Goal: Task Accomplishment & Management: Manage account settings

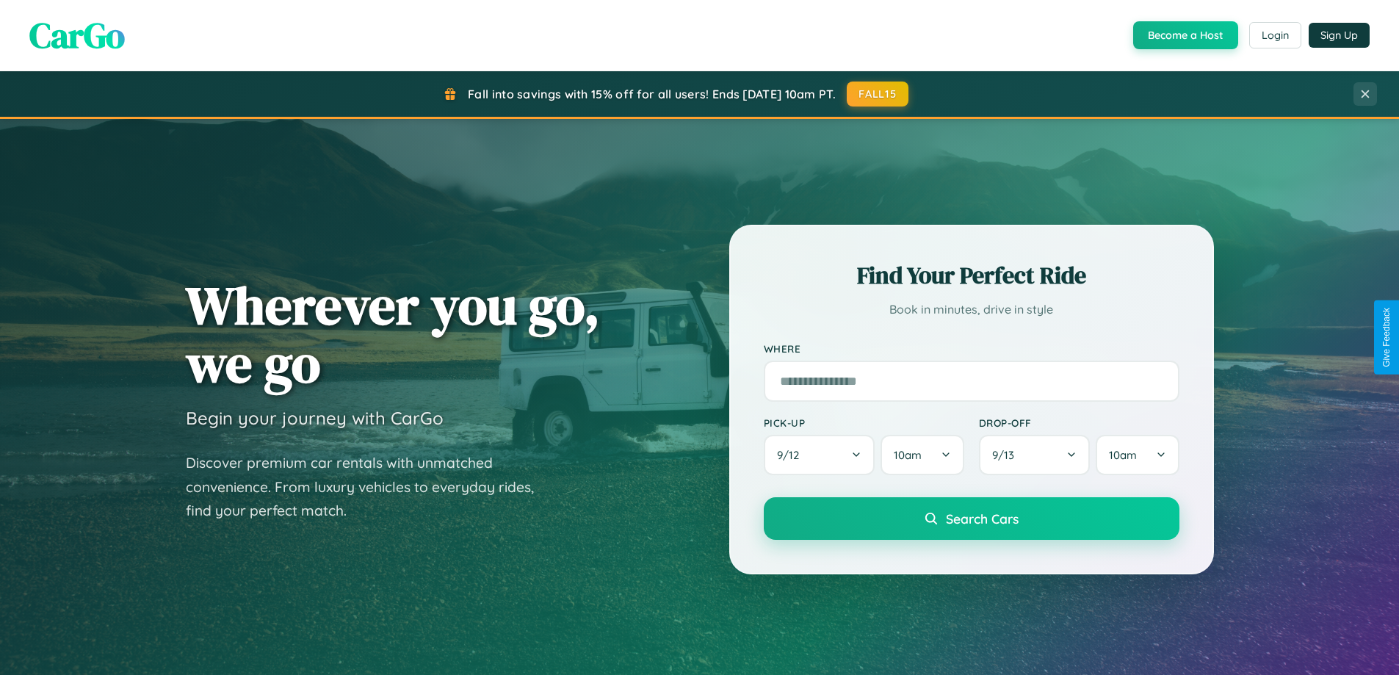
scroll to position [2826, 0]
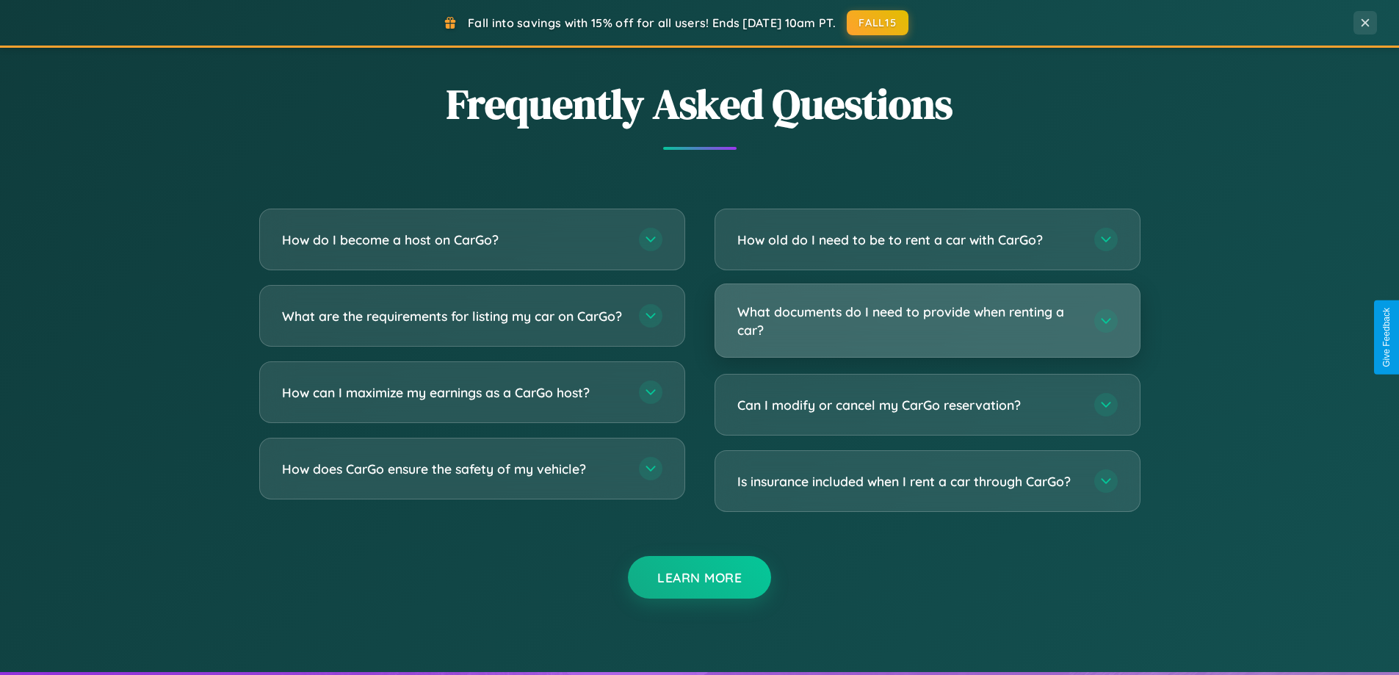
click at [927, 320] on h3 "What documents do I need to provide when renting a car?" at bounding box center [908, 321] width 342 height 36
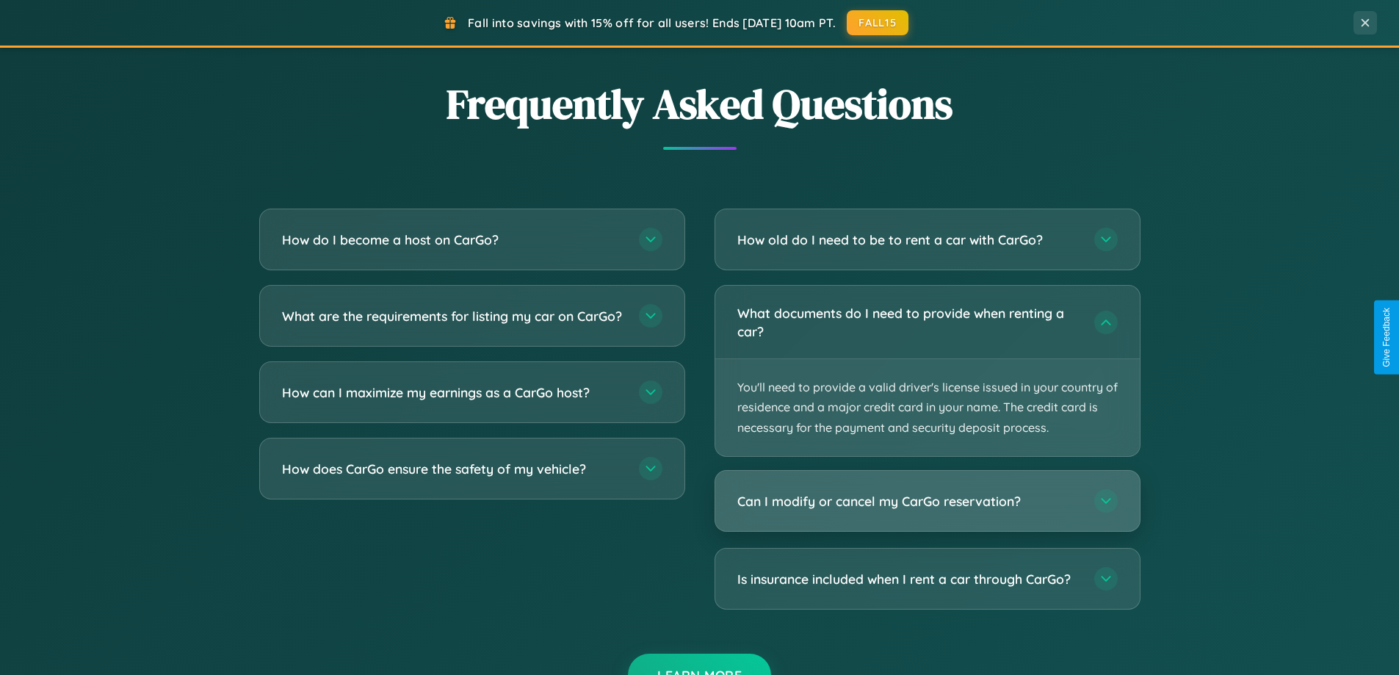
click at [927, 502] on h3 "Can I modify or cancel my CarGo reservation?" at bounding box center [908, 501] width 342 height 18
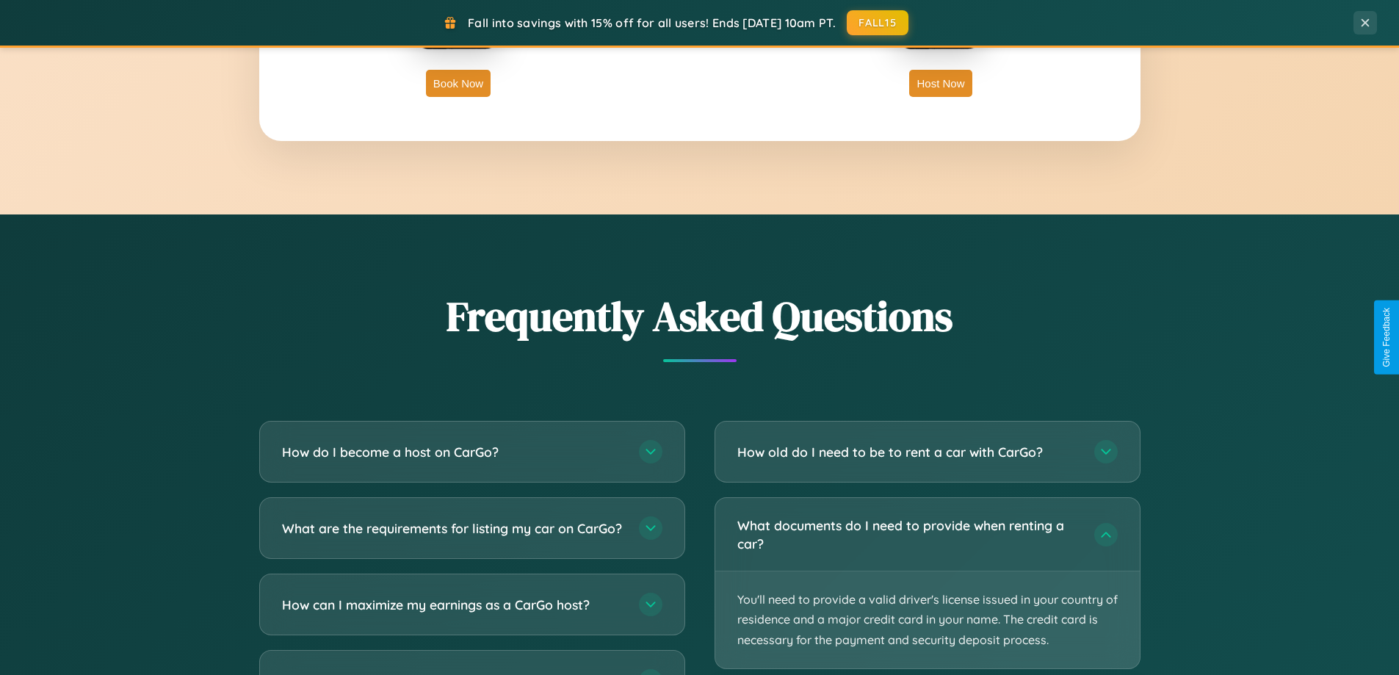
scroll to position [0, 0]
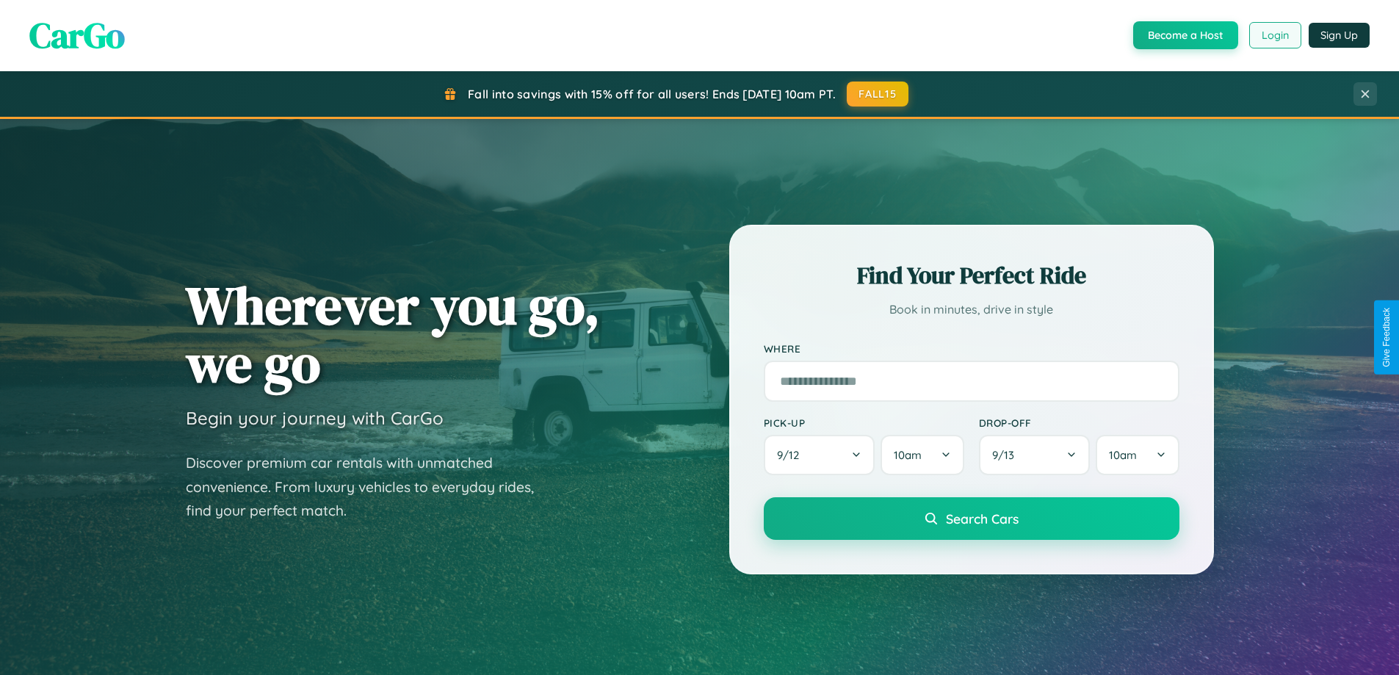
click at [1274, 35] on button "Login" at bounding box center [1275, 35] width 52 height 26
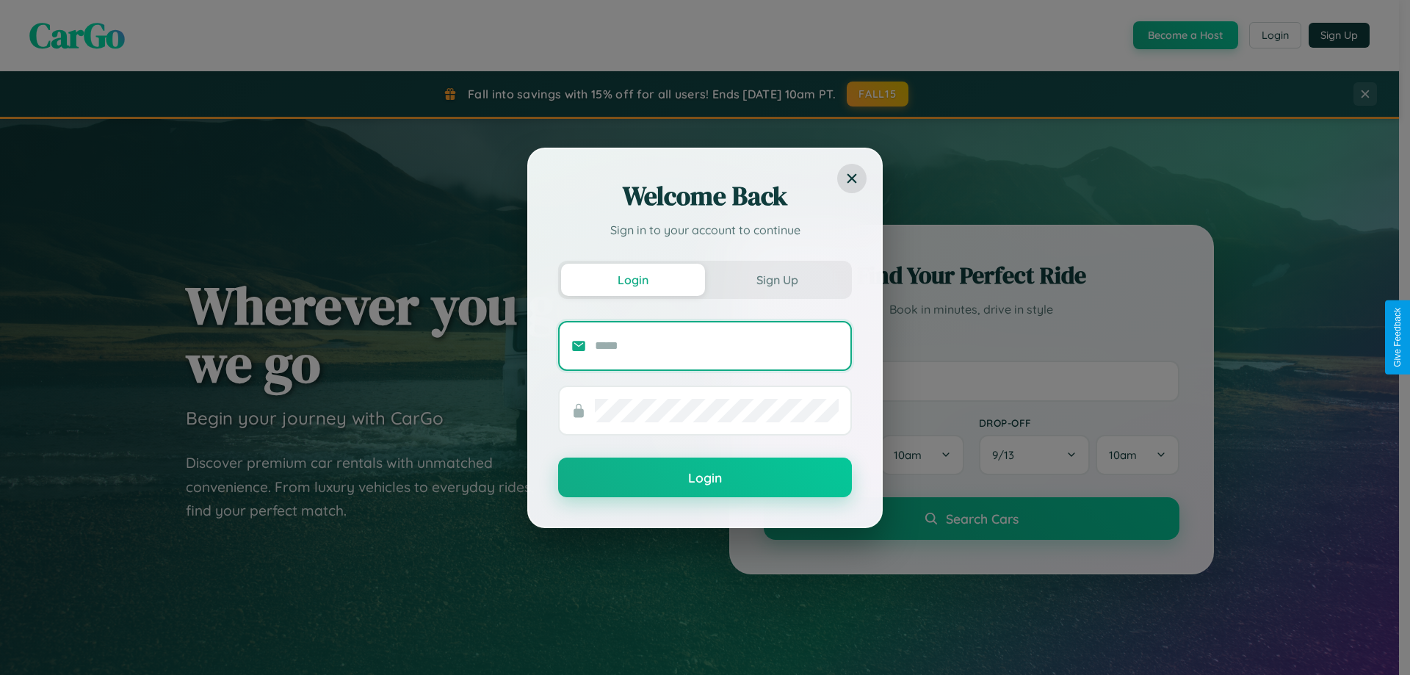
click at [717, 345] on input "text" at bounding box center [717, 346] width 244 height 24
type input "**********"
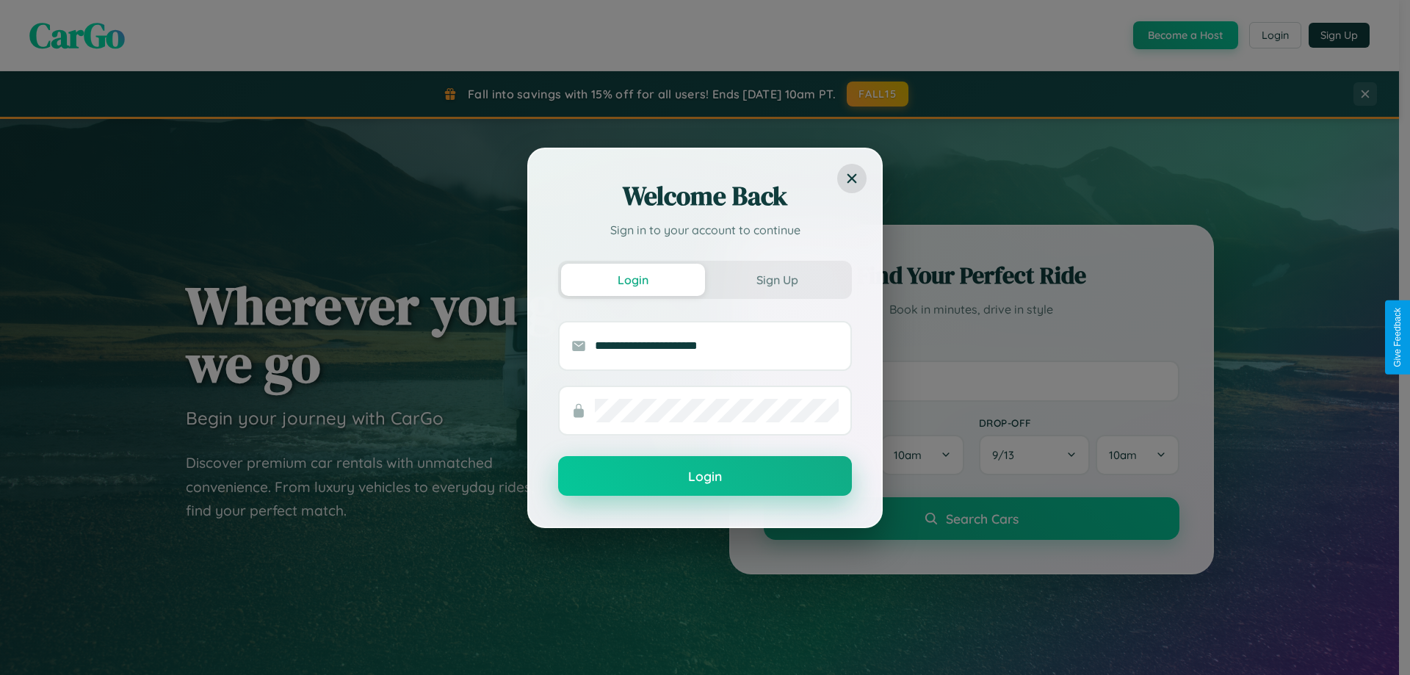
click at [705, 477] on button "Login" at bounding box center [705, 476] width 294 height 40
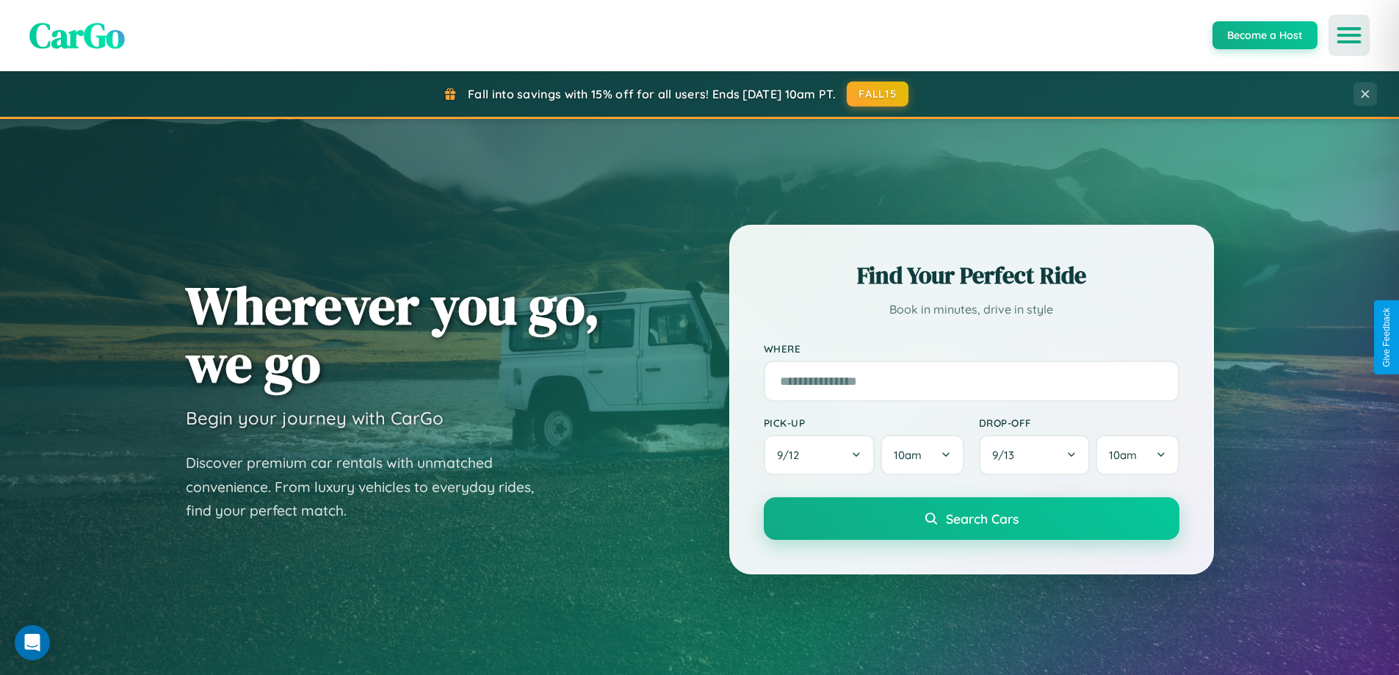
click at [1349, 35] on icon "Open menu" at bounding box center [1349, 35] width 21 height 13
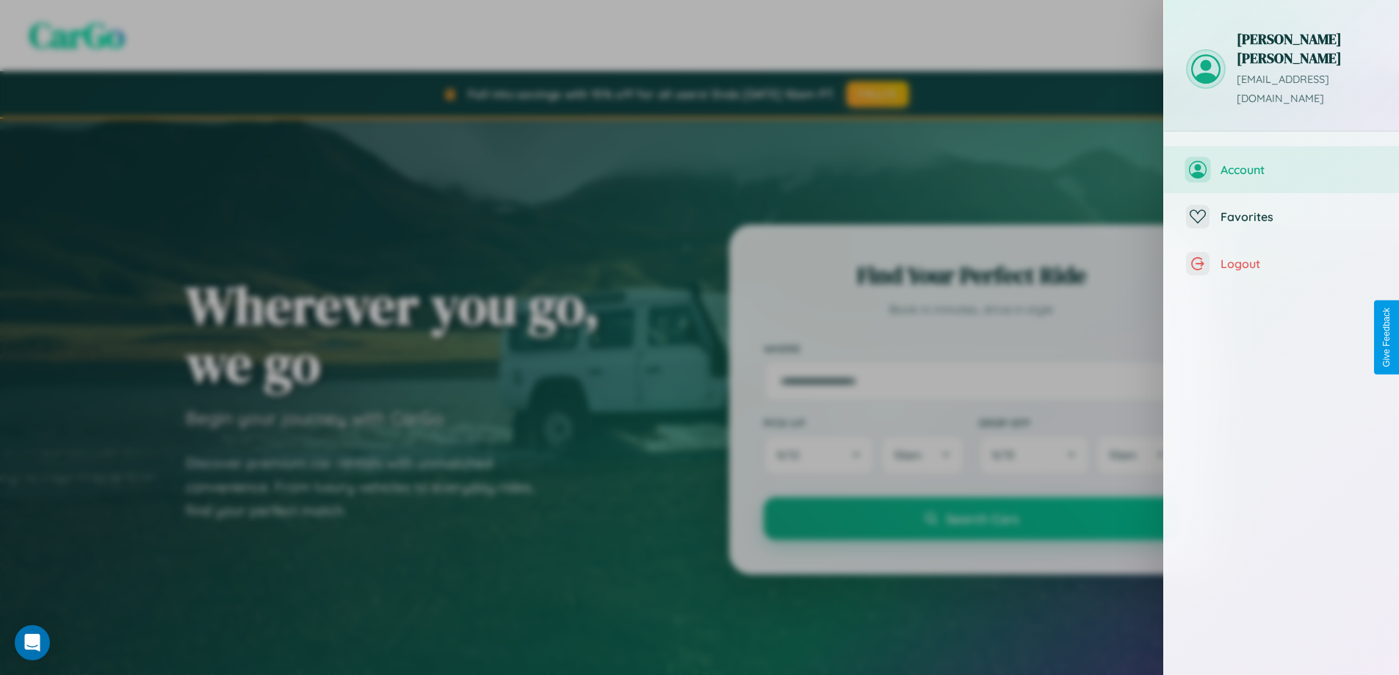
click at [1282, 162] on span "Account" at bounding box center [1299, 169] width 156 height 15
